Goal: Information Seeking & Learning: Find specific fact

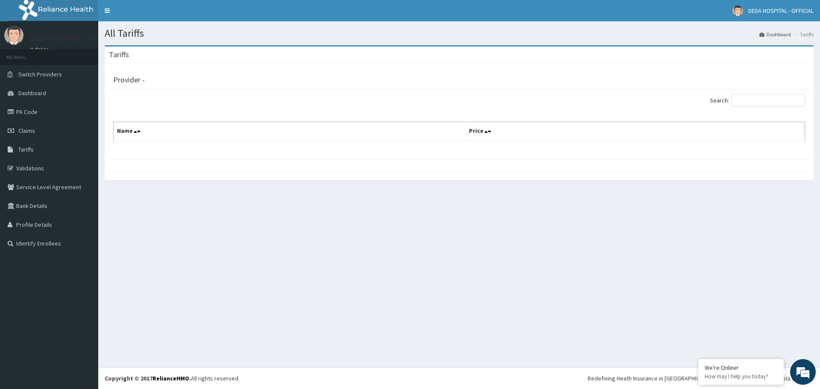
click at [809, 18] on button at bounding box center [809, 26] width 11 height 23
click at [139, 101] on div "Search:" at bounding box center [459, 101] width 705 height 15
click at [31, 152] on span "Tariffs" at bounding box center [25, 150] width 15 height 8
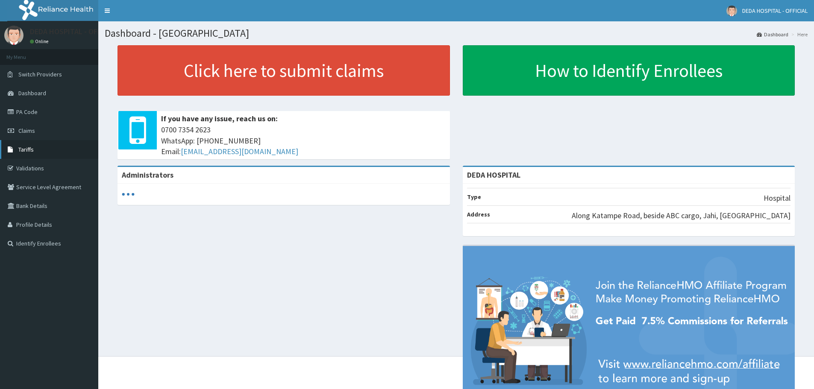
click at [17, 153] on link "Tariffs" at bounding box center [49, 149] width 98 height 19
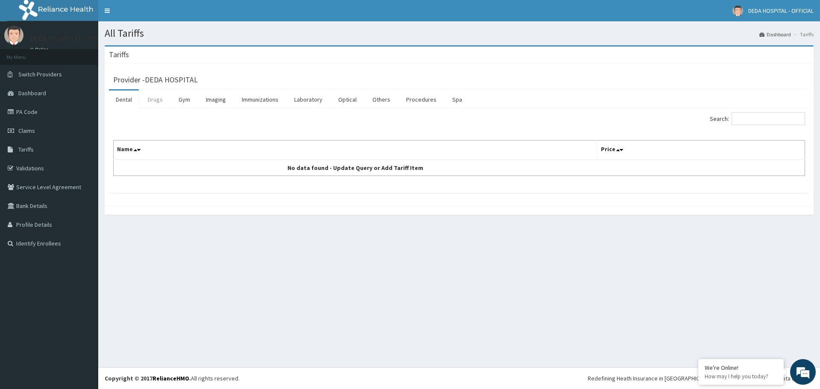
click at [160, 104] on link "Drugs" at bounding box center [155, 100] width 29 height 18
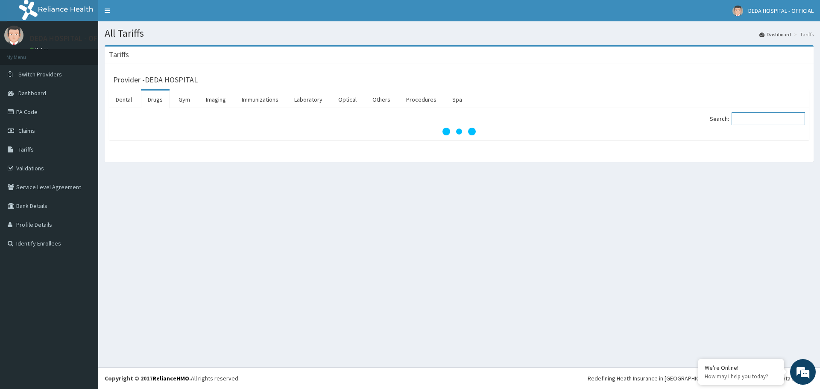
click at [767, 121] on input "Search:" at bounding box center [768, 118] width 73 height 13
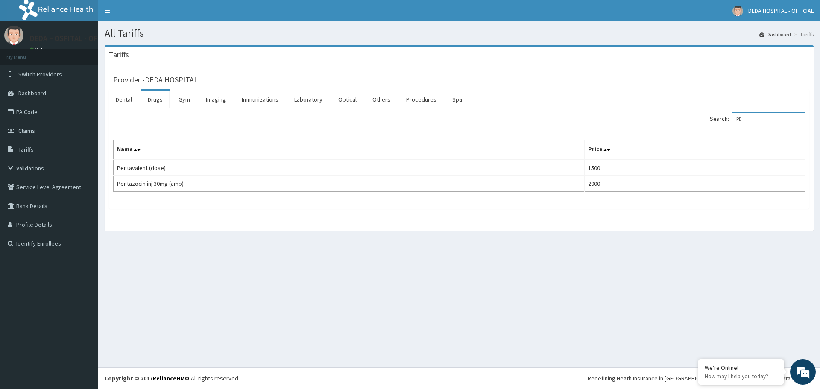
type input "P"
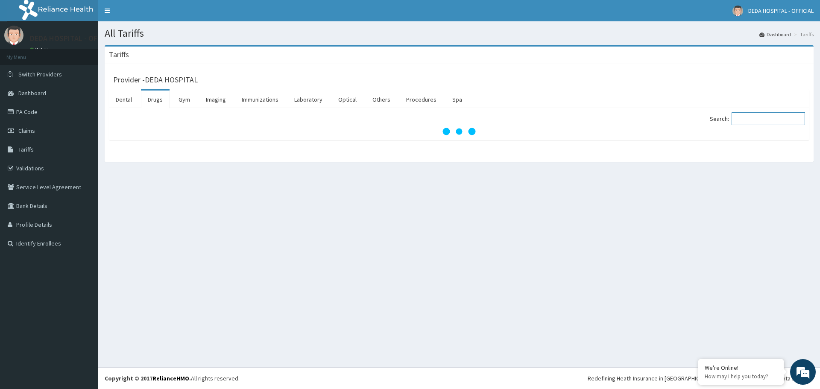
click at [767, 120] on input "Search:" at bounding box center [768, 118] width 73 height 13
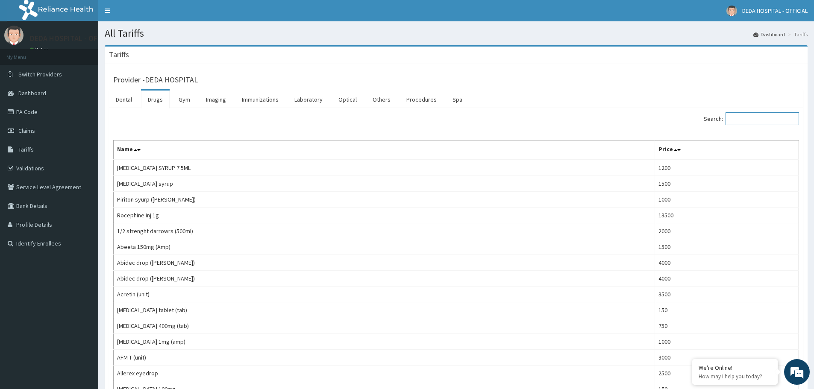
type input "O"
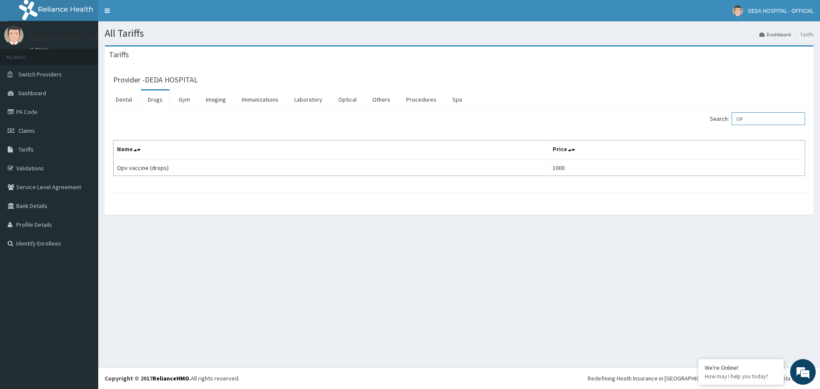
type input "O"
type input "ROTA viru"
click at [253, 98] on link "Immunizations" at bounding box center [260, 100] width 50 height 18
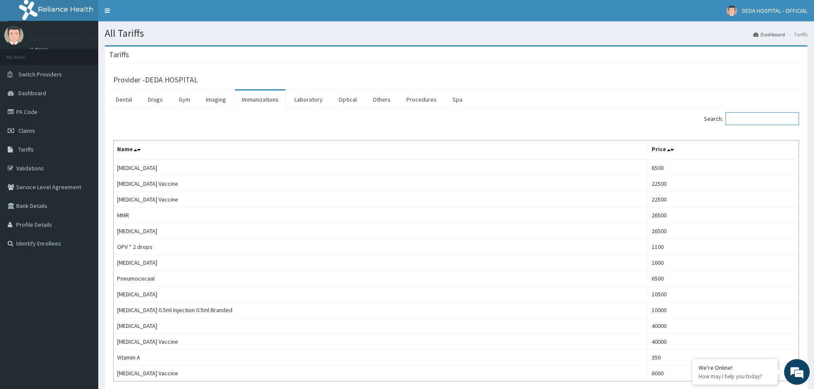
click at [760, 122] on input "Search:" at bounding box center [761, 118] width 73 height 13
type input "o"
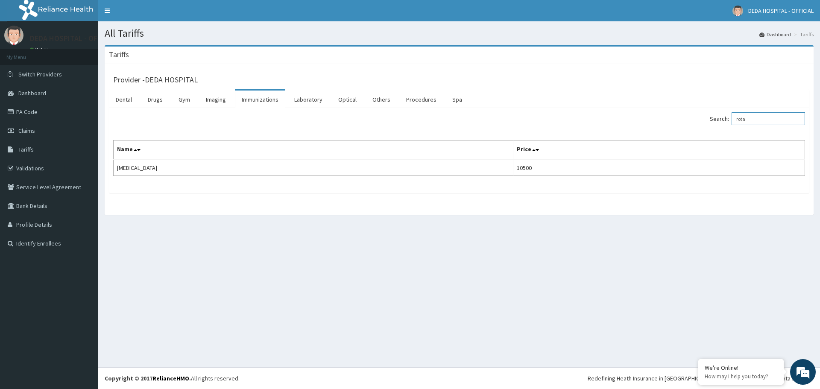
drag, startPoint x: 749, startPoint y: 122, endPoint x: 737, endPoint y: 126, distance: 13.4
click at [737, 126] on div "Search: rota" at bounding box center [636, 119] width 340 height 15
type input "pneu"
click at [35, 112] on link "PA Code" at bounding box center [49, 112] width 98 height 19
